Goal: Task Accomplishment & Management: Manage account settings

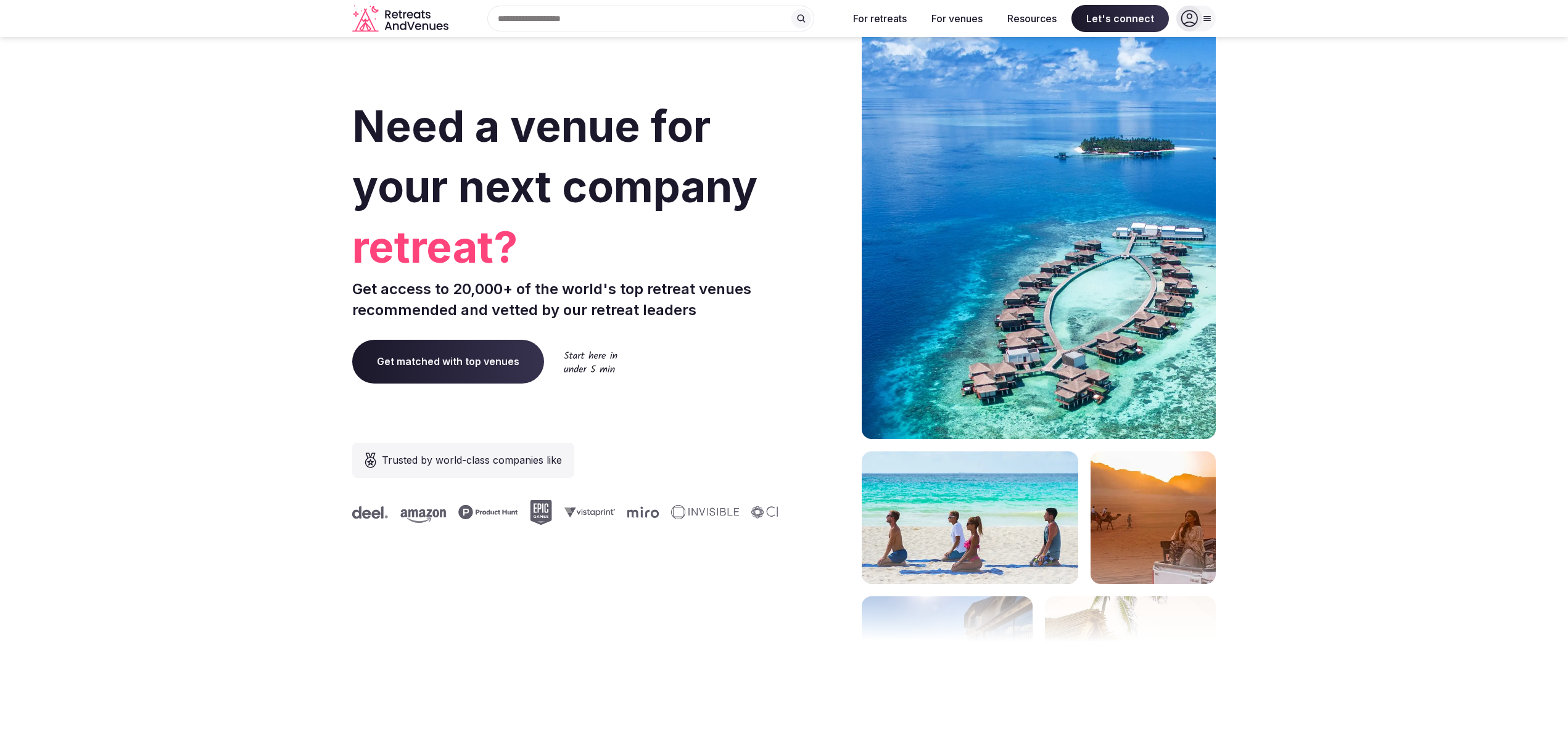
click at [1207, 20] on icon at bounding box center [1207, 19] width 10 height 10
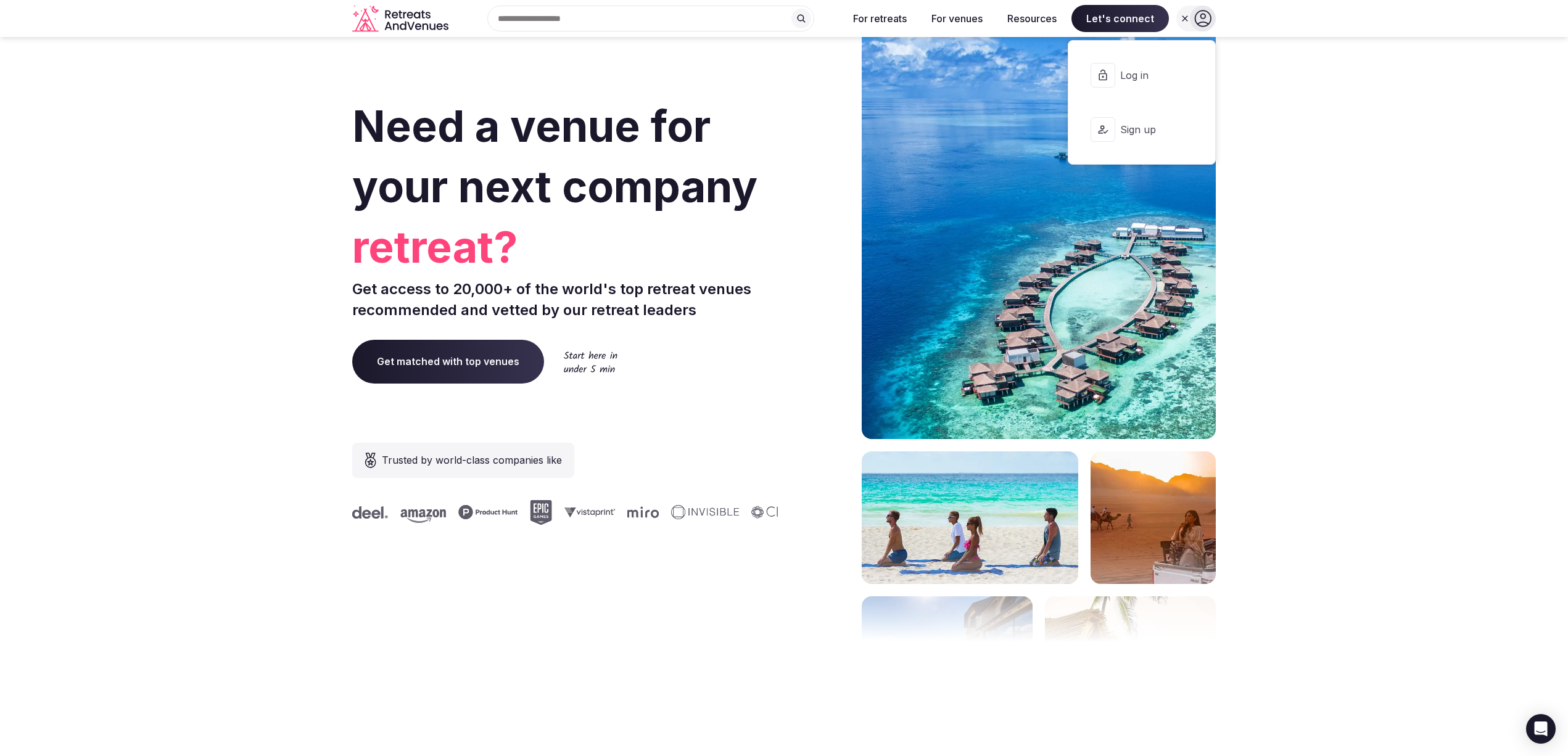
click at [1142, 83] on button "Log in" at bounding box center [1142, 75] width 127 height 49
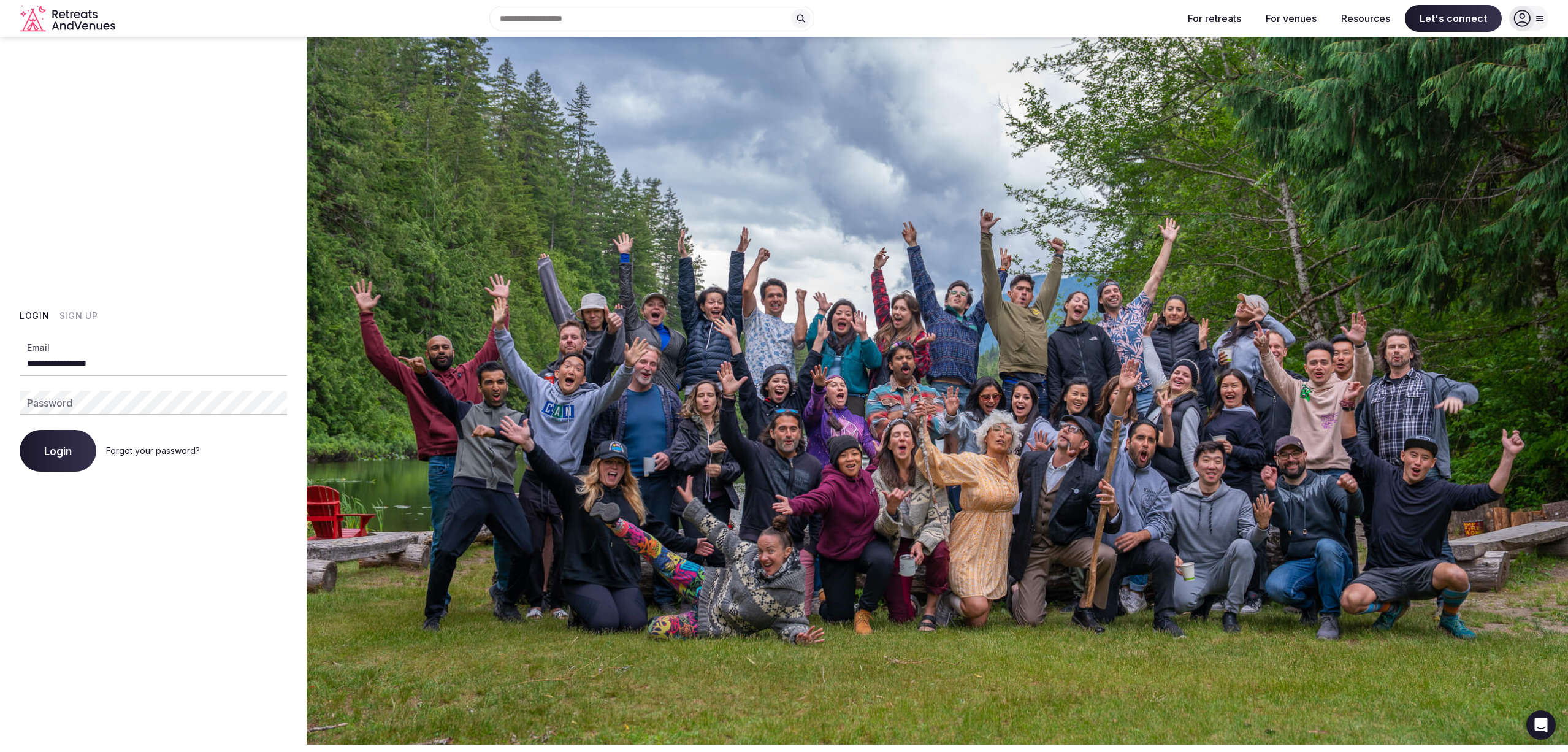
type input "**********"
click at [57, 450] on button "Login" at bounding box center [58, 450] width 77 height 41
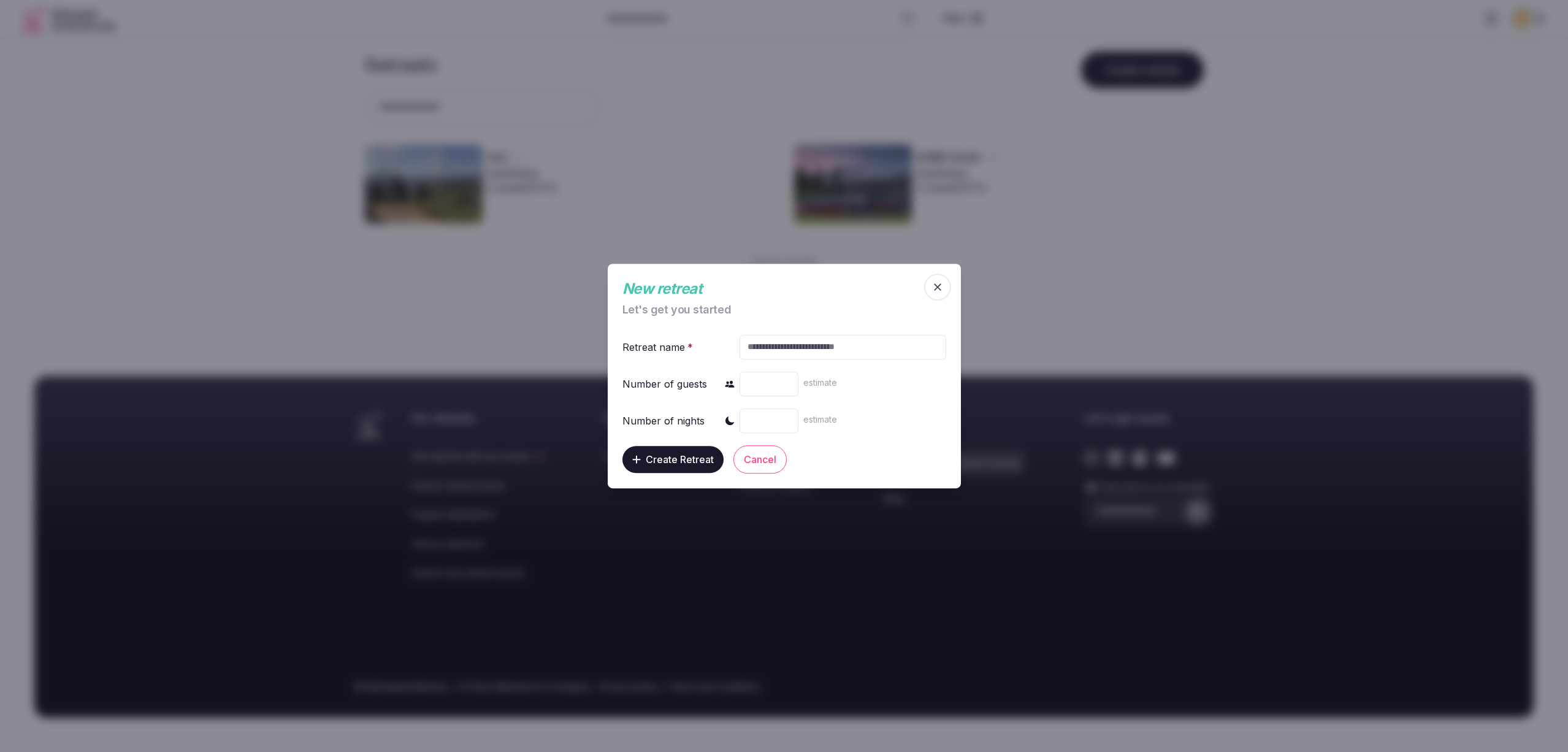
click at [941, 289] on icon "button" at bounding box center [938, 287] width 12 height 12
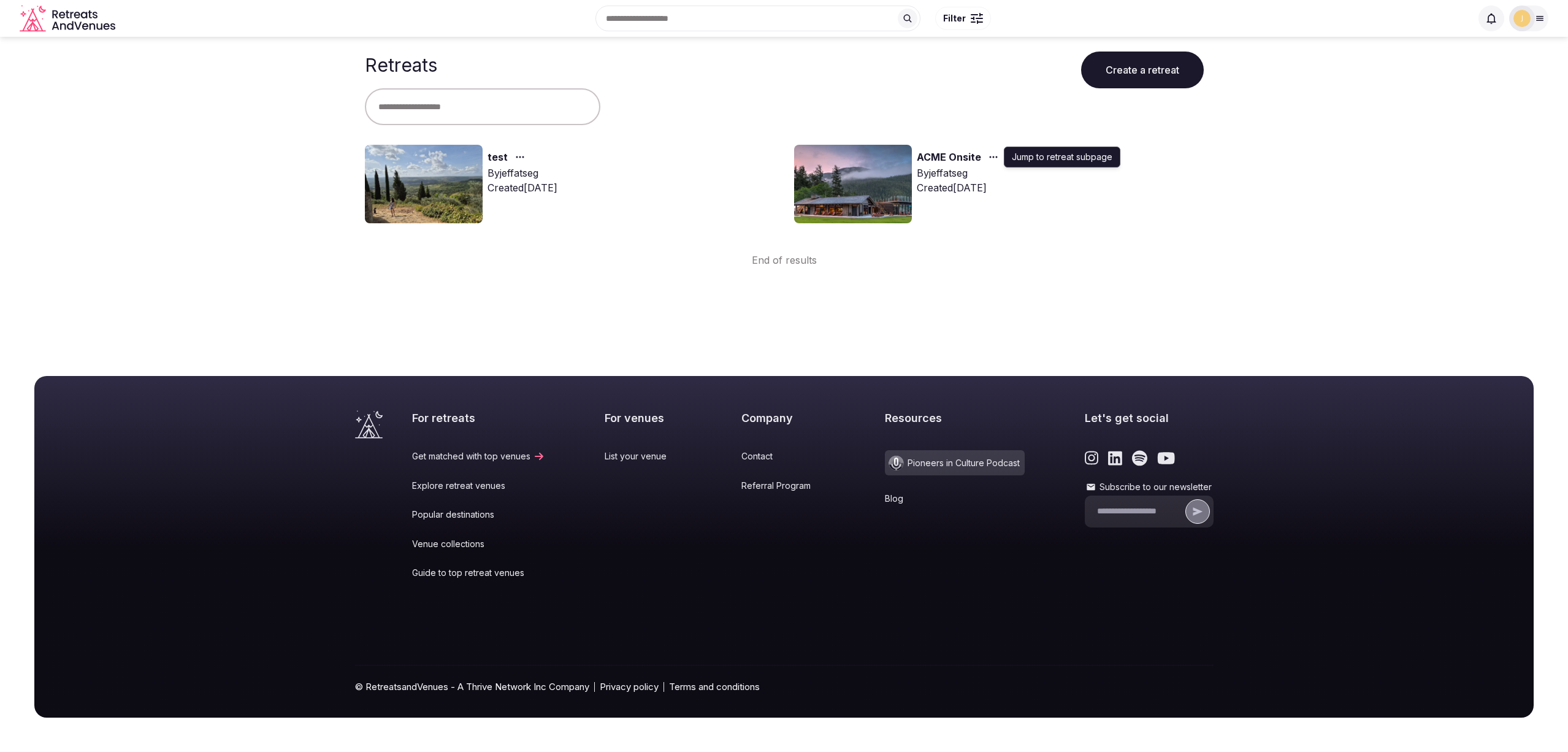
click at [992, 156] on icon "button" at bounding box center [993, 157] width 10 height 10
click at [519, 156] on icon "button" at bounding box center [520, 157] width 10 height 10
click at [521, 156] on icon "button" at bounding box center [520, 157] width 10 height 10
